Goal: Task Accomplishment & Management: Use online tool/utility

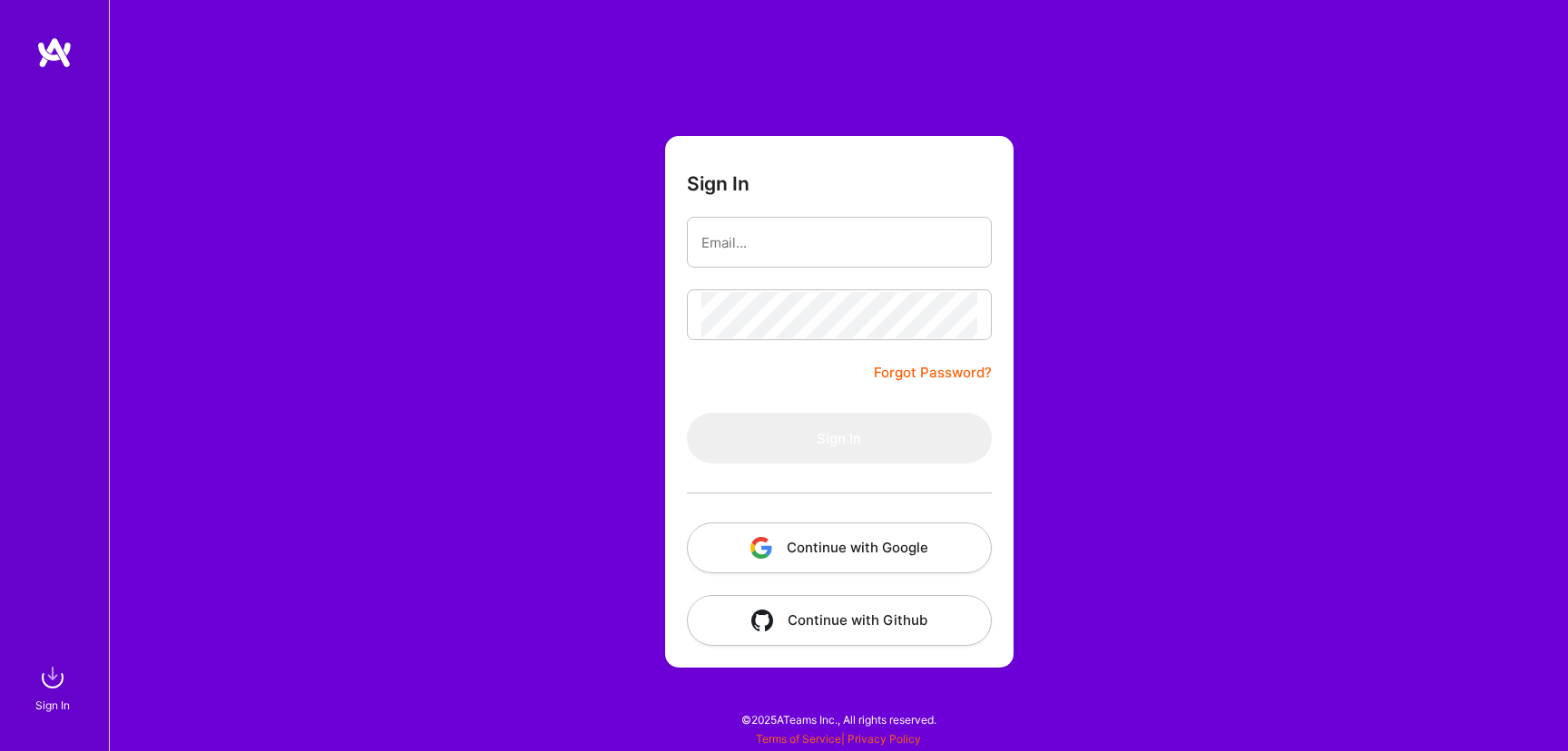
click at [812, 231] on input "email" at bounding box center [840, 243] width 276 height 47
click at [788, 246] on input "email" at bounding box center [840, 243] width 276 height 47
type input "[PERSON_NAME][EMAIL_ADDRESS][DOMAIN_NAME]"
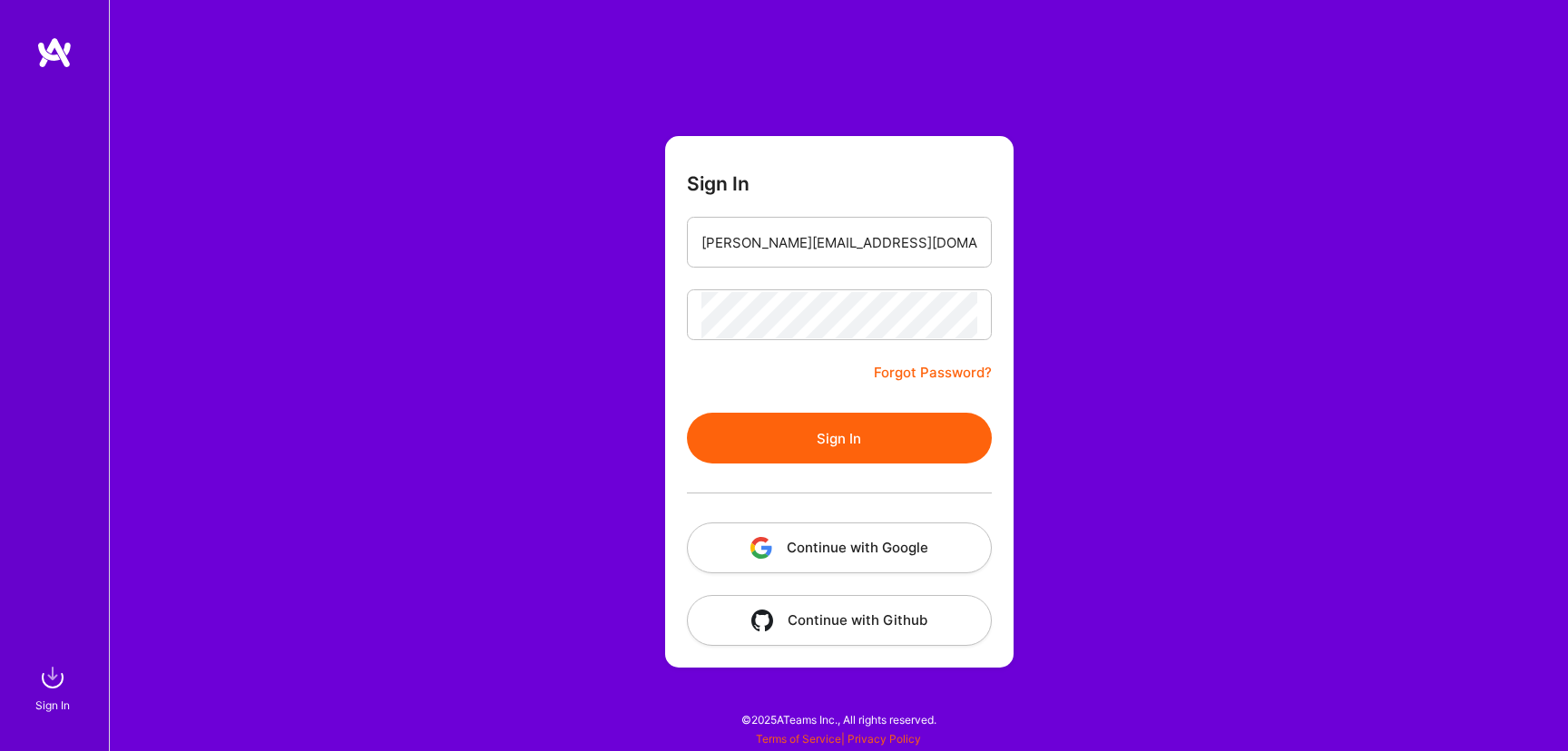
click at [878, 433] on button "Sign In" at bounding box center [840, 438] width 305 height 51
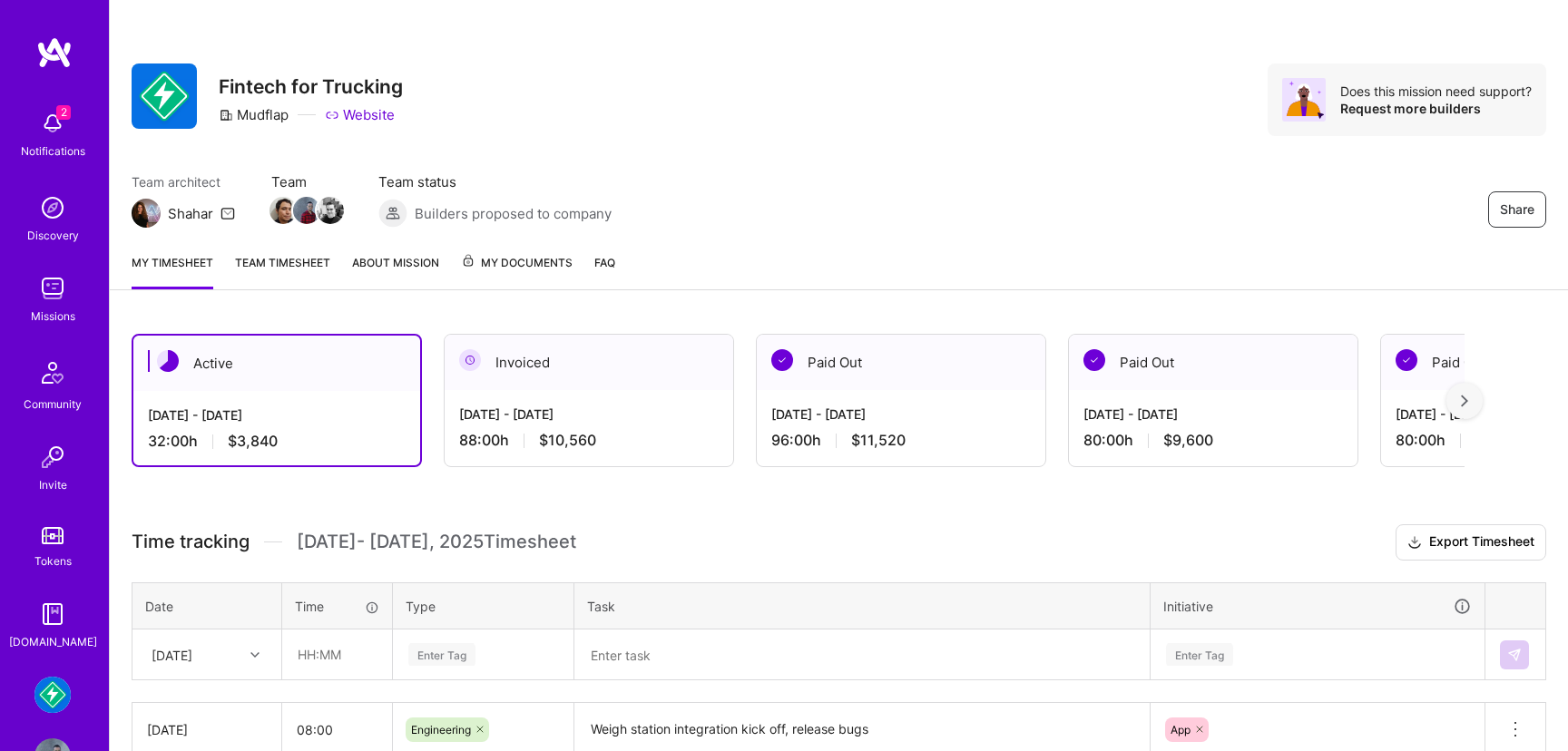
click at [54, 302] on img at bounding box center [53, 288] width 37 height 37
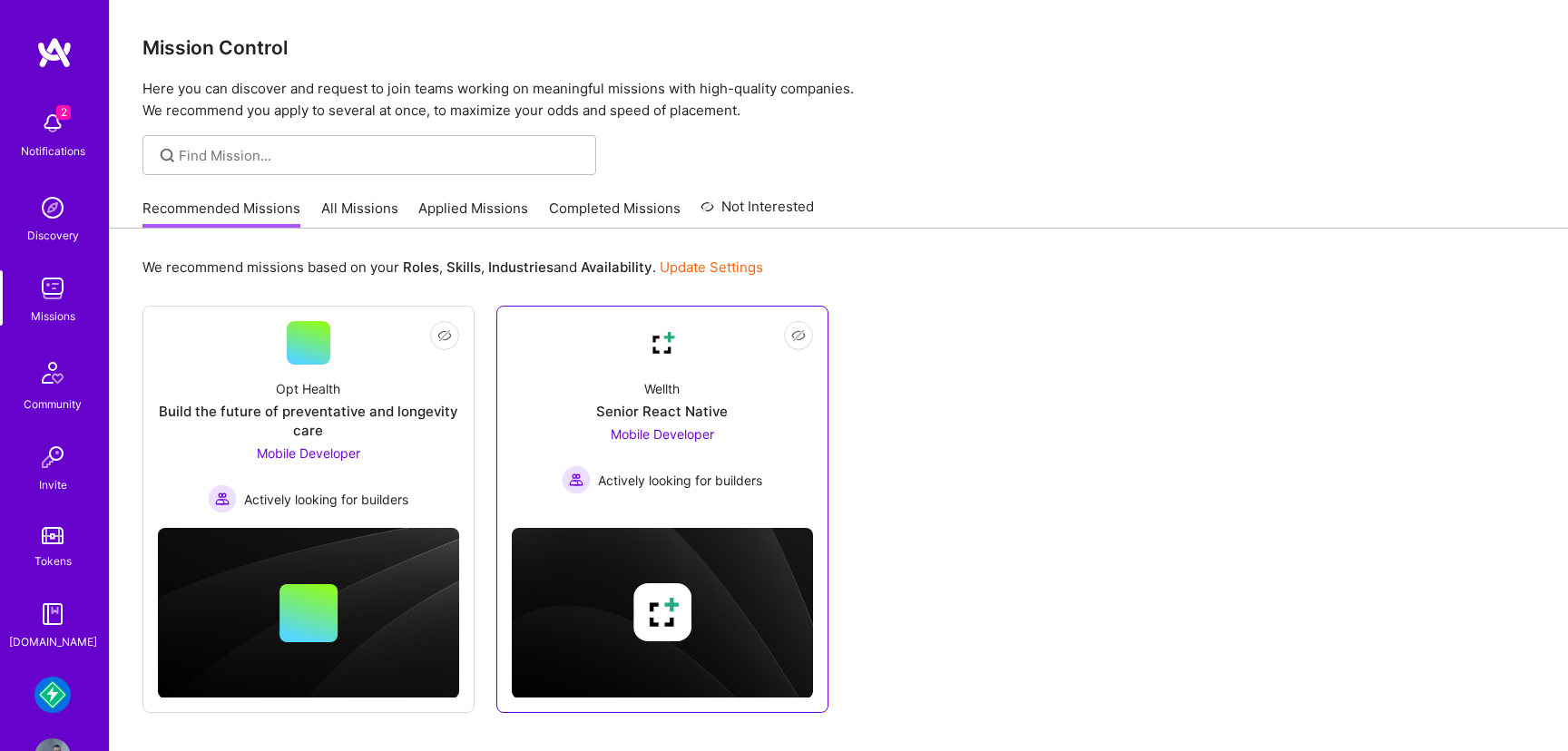
click at [672, 424] on div "Mobile Developer Actively looking for builders" at bounding box center [662, 459] width 201 height 70
